Goal: Information Seeking & Learning: Learn about a topic

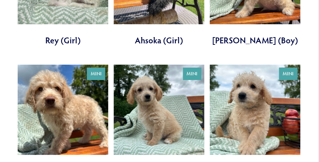
scroll to position [414, 0]
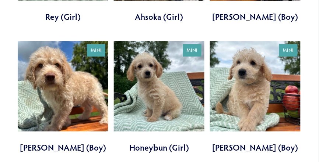
click at [165, 75] on link at bounding box center [159, 97] width 91 height 113
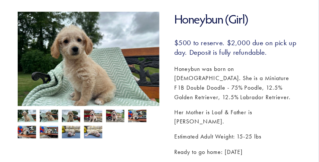
scroll to position [100, 0]
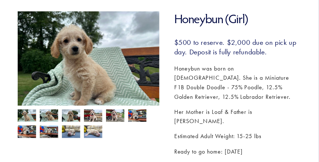
click at [89, 134] on img at bounding box center [93, 132] width 18 height 14
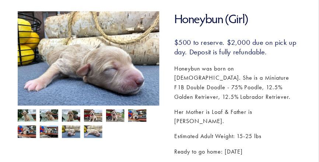
click at [29, 116] on img at bounding box center [27, 117] width 18 height 14
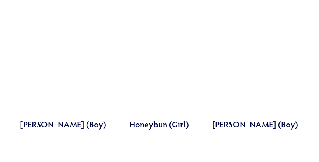
scroll to position [414, 0]
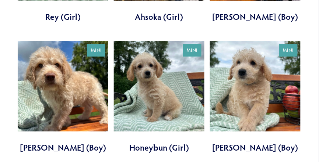
click at [252, 78] on link at bounding box center [255, 97] width 91 height 113
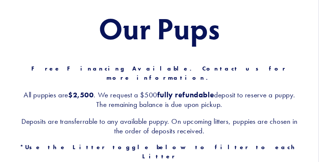
scroll to position [0, 0]
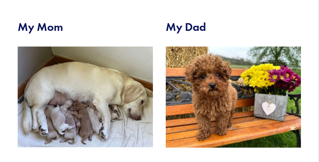
scroll to position [311, 0]
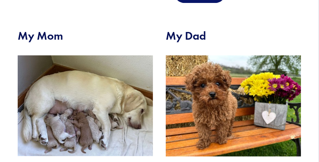
drag, startPoint x: 322, startPoint y: 29, endPoint x: 321, endPoint y: 100, distance: 70.7
click at [319, 100] on html "No results found. Cart 0 About Our Pups" at bounding box center [159, 33] width 319 height 689
